Goal: Find contact information: Find contact information

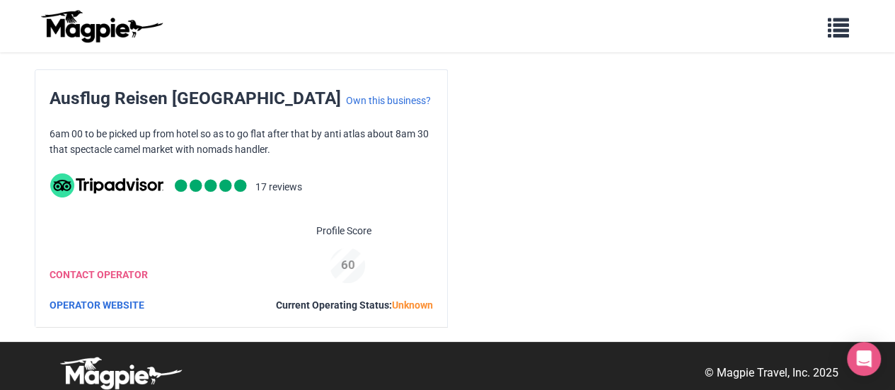
scroll to position [11, 0]
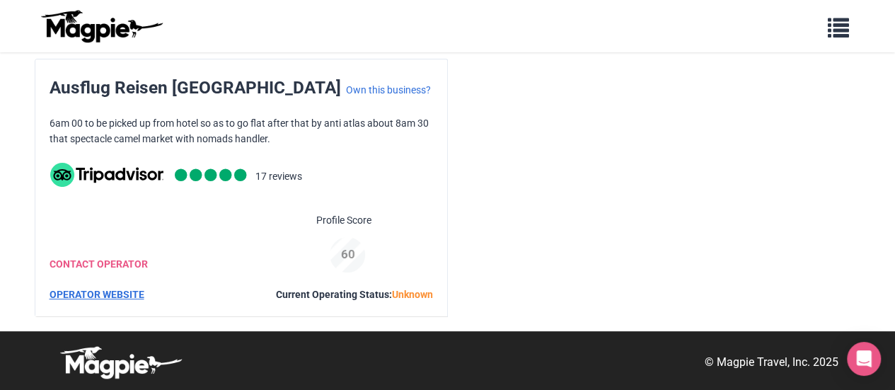
click at [87, 291] on link "OPERATOR WEBSITE" at bounding box center [97, 294] width 95 height 11
click at [91, 262] on link "CONTACT OPERATOR" at bounding box center [99, 263] width 98 height 11
click at [100, 264] on link "CONTACT OPERATOR" at bounding box center [99, 263] width 98 height 11
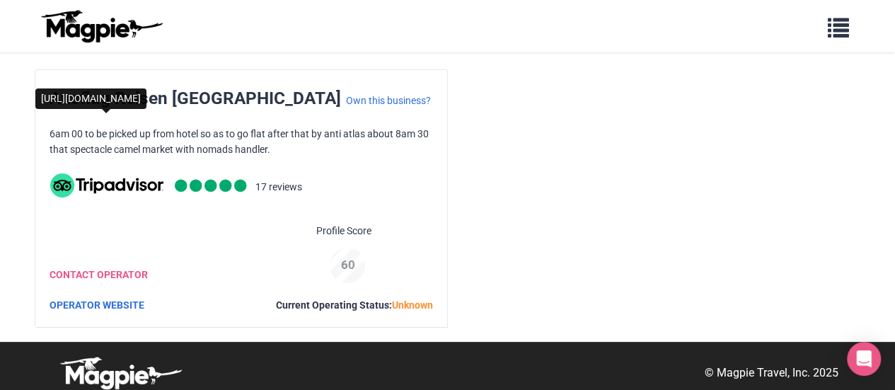
click at [112, 187] on img at bounding box center [106, 185] width 113 height 24
